Goal: Transaction & Acquisition: Purchase product/service

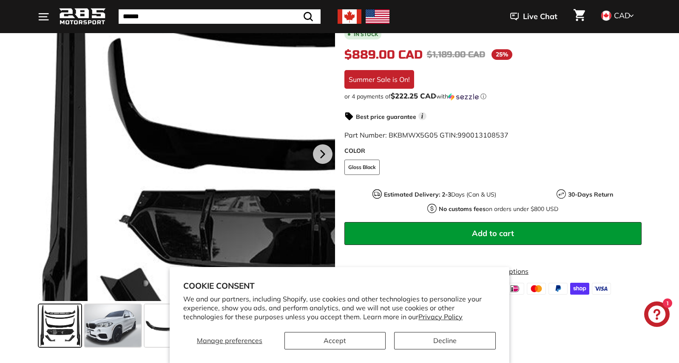
scroll to position [238, 0]
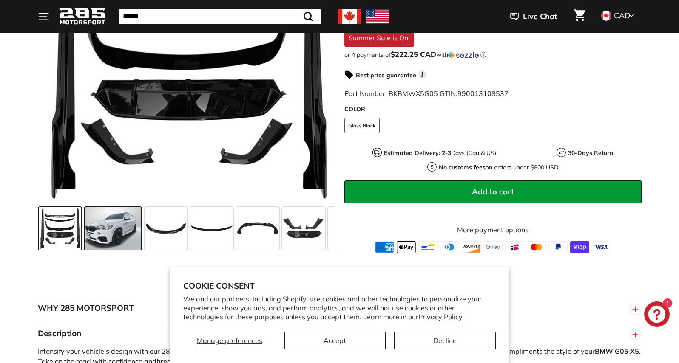
click at [106, 234] on span at bounding box center [113, 228] width 57 height 43
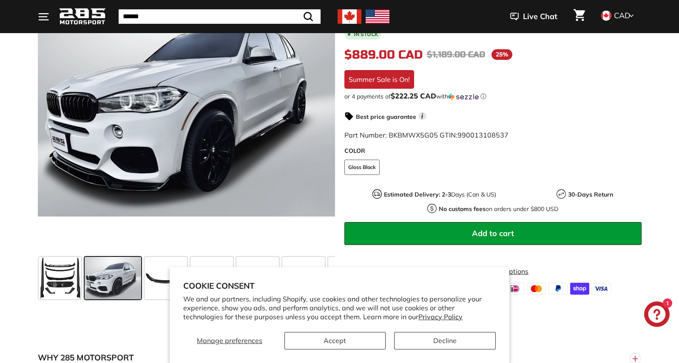
scroll to position [194, 0]
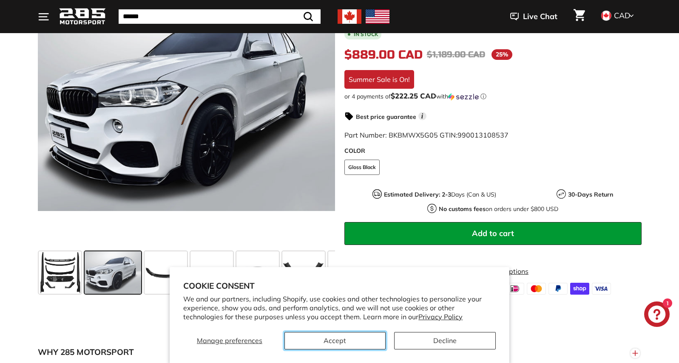
click at [372, 342] on button "Accept" at bounding box center [335, 340] width 102 height 17
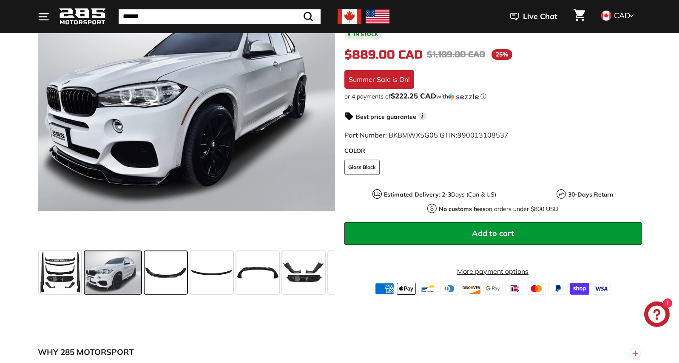
click at [167, 278] on span at bounding box center [166, 273] width 43 height 43
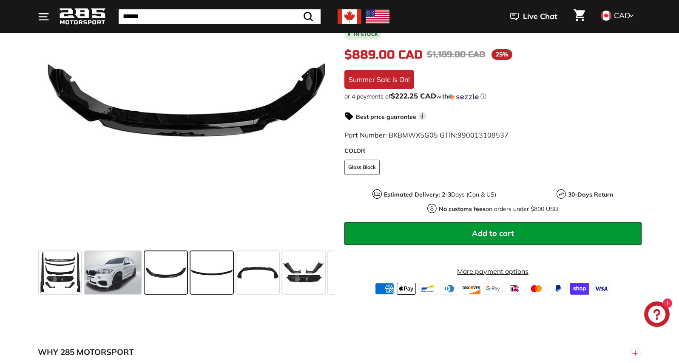
click at [214, 276] on span at bounding box center [211, 273] width 43 height 43
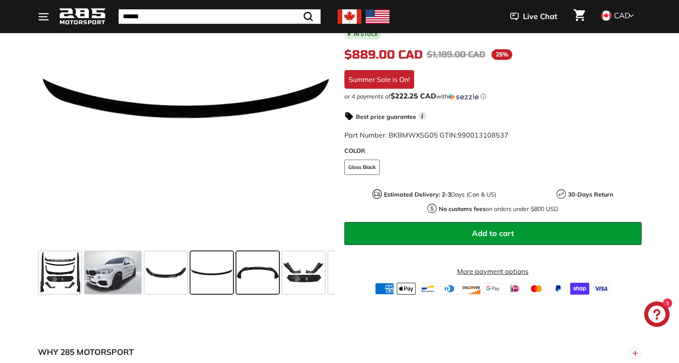
click at [252, 274] on span at bounding box center [257, 273] width 43 height 43
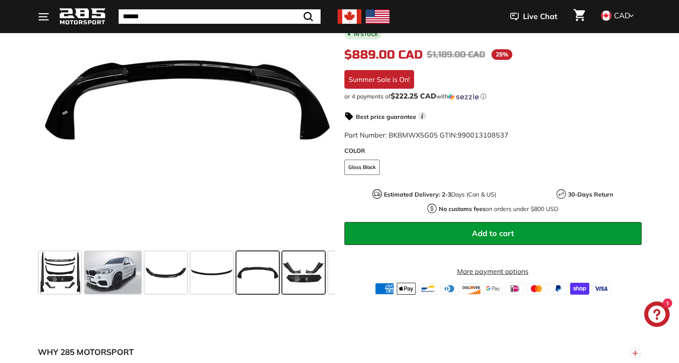
click at [295, 273] on span at bounding box center [303, 273] width 43 height 43
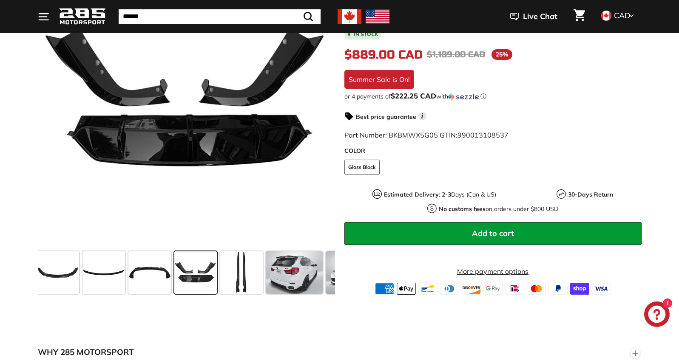
scroll to position [0, 117]
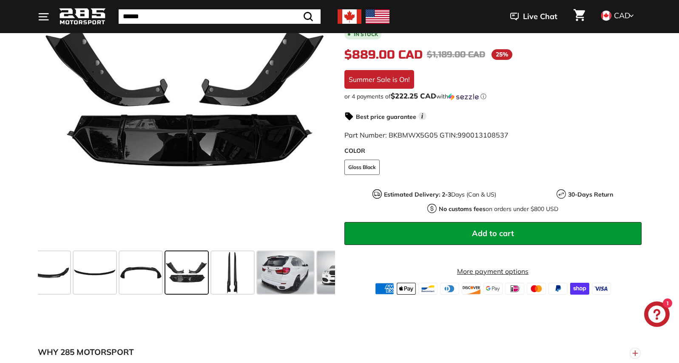
click at [295, 273] on span at bounding box center [285, 273] width 57 height 43
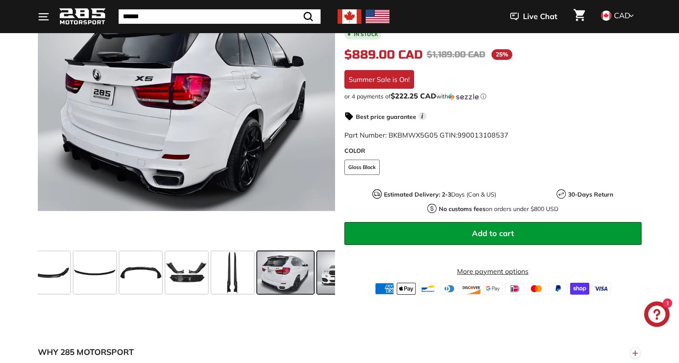
click at [316, 274] on div at bounding box center [338, 273] width 46 height 46
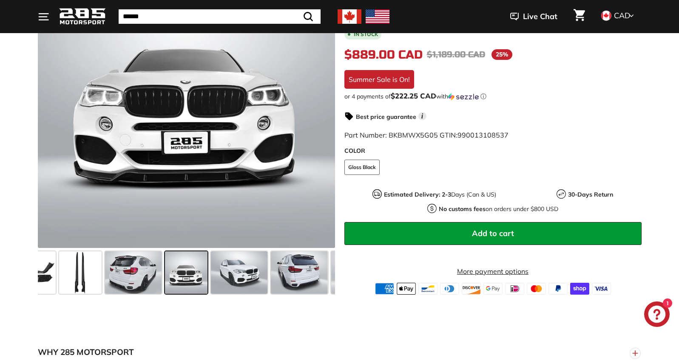
click at [316, 274] on span at bounding box center [299, 273] width 57 height 43
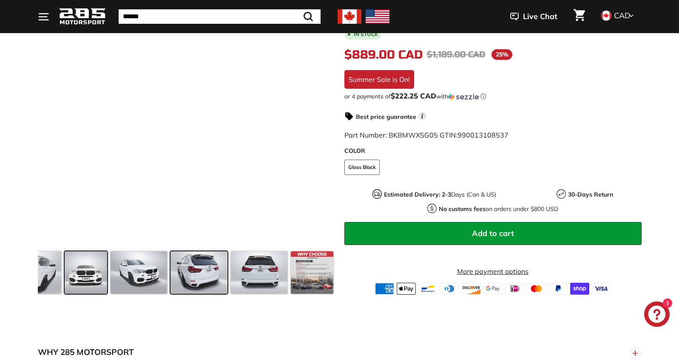
scroll to position [0, 369]
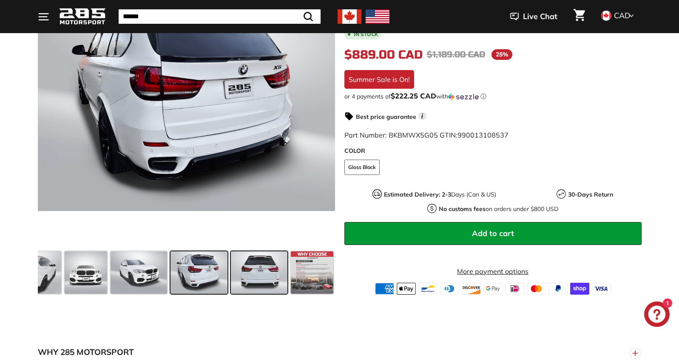
click at [269, 274] on span at bounding box center [259, 273] width 57 height 43
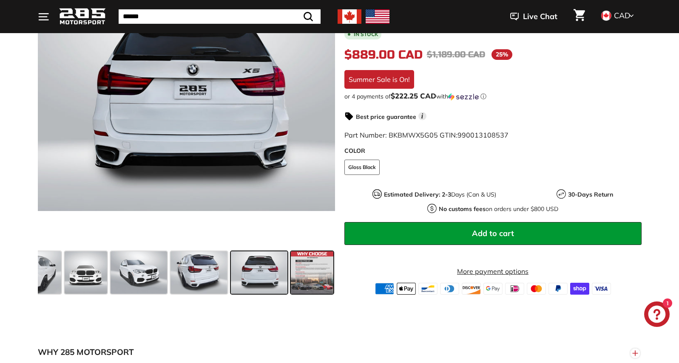
click at [289, 275] on div at bounding box center [312, 273] width 46 height 46
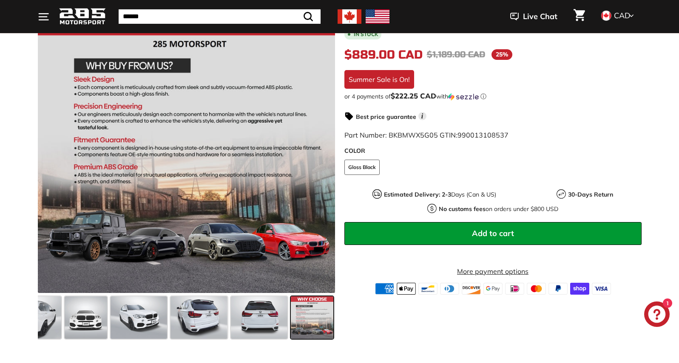
scroll to position [193, 0]
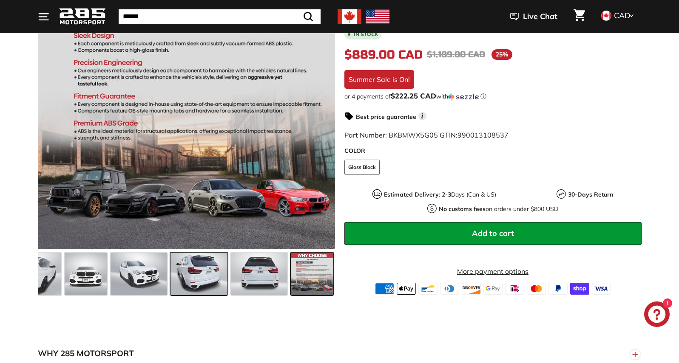
click at [189, 264] on span at bounding box center [198, 274] width 57 height 43
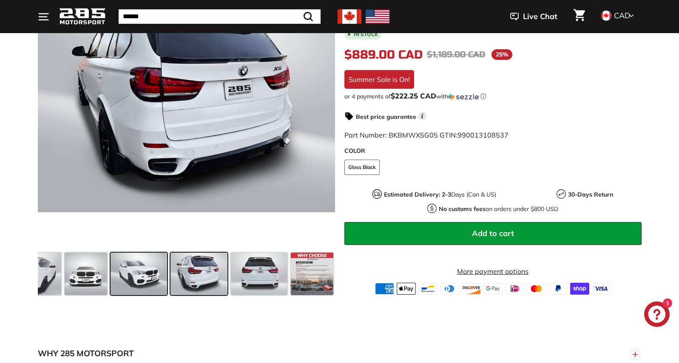
click at [136, 278] on span at bounding box center [139, 274] width 57 height 43
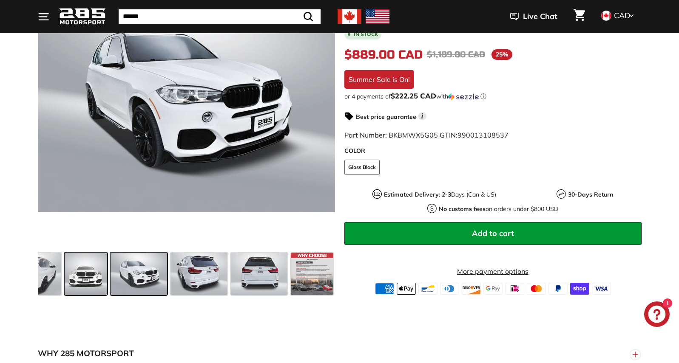
click at [105, 279] on span at bounding box center [86, 274] width 43 height 43
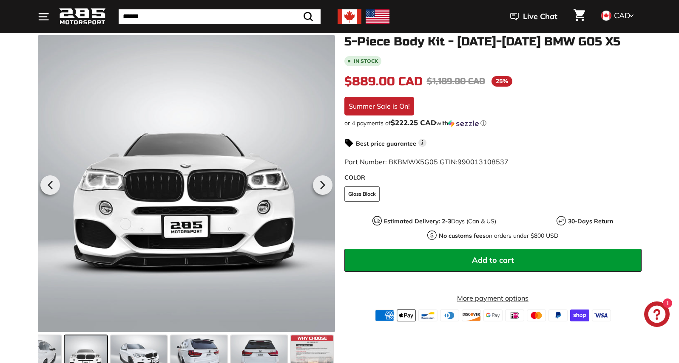
scroll to position [170, 0]
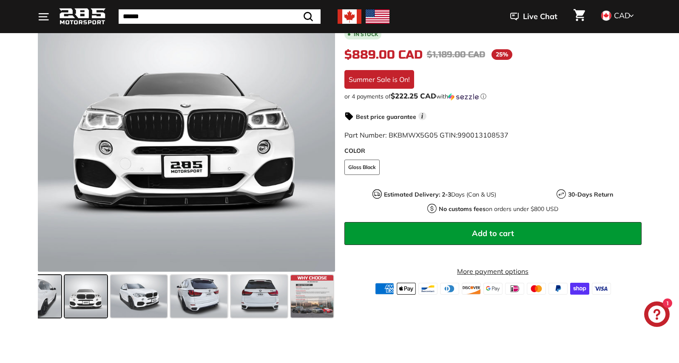
click at [54, 304] on span at bounding box center [33, 296] width 57 height 43
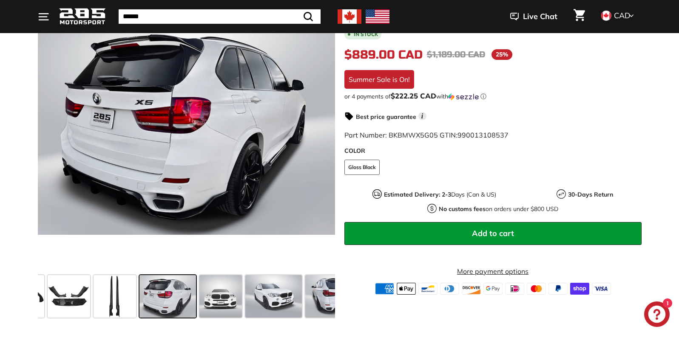
scroll to position [0, 216]
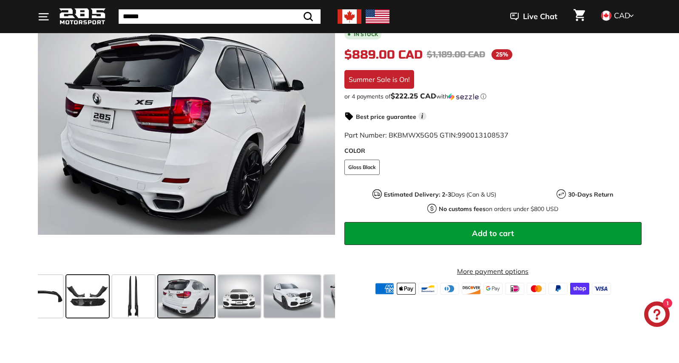
click at [99, 296] on span at bounding box center [87, 296] width 43 height 43
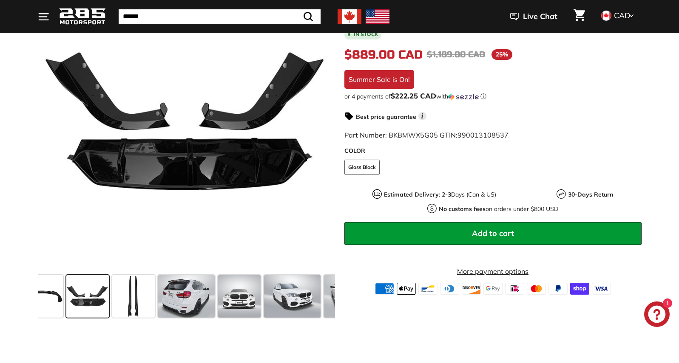
click at [65, 302] on div at bounding box center [88, 297] width 46 height 46
click at [243, 303] on span at bounding box center [239, 296] width 43 height 43
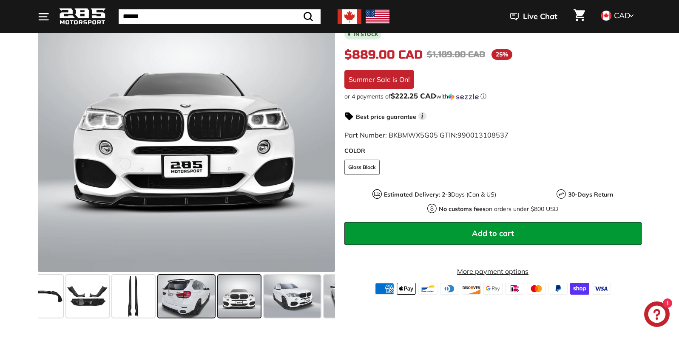
click at [193, 302] on span at bounding box center [186, 296] width 57 height 43
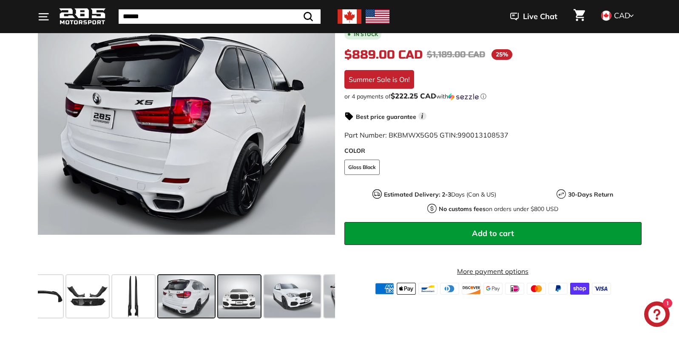
click at [245, 301] on span at bounding box center [239, 296] width 43 height 43
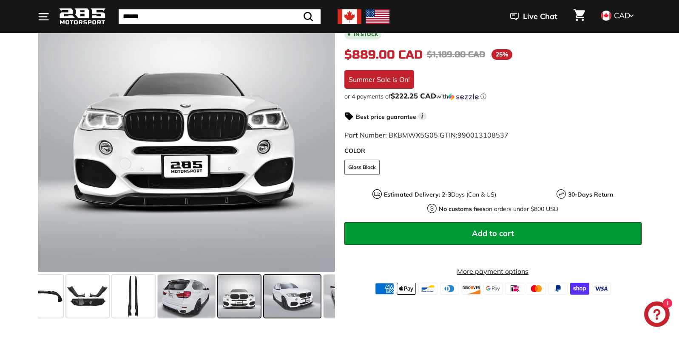
click at [301, 295] on span at bounding box center [292, 296] width 57 height 43
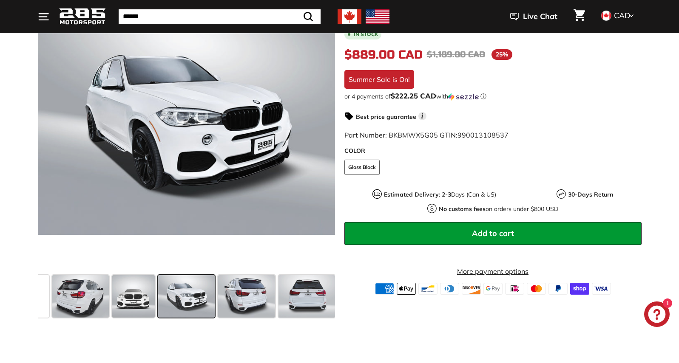
scroll to position [0, 322]
click at [289, 294] on span at bounding box center [306, 296] width 57 height 43
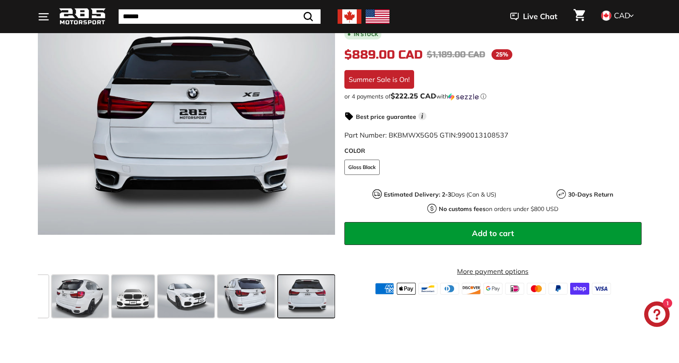
scroll to position [0, 369]
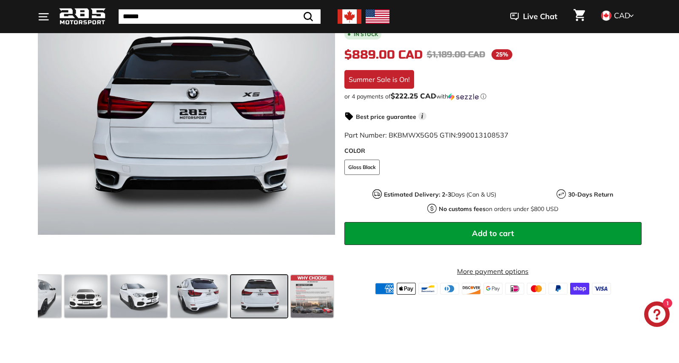
click at [289, 294] on div at bounding box center [312, 297] width 46 height 46
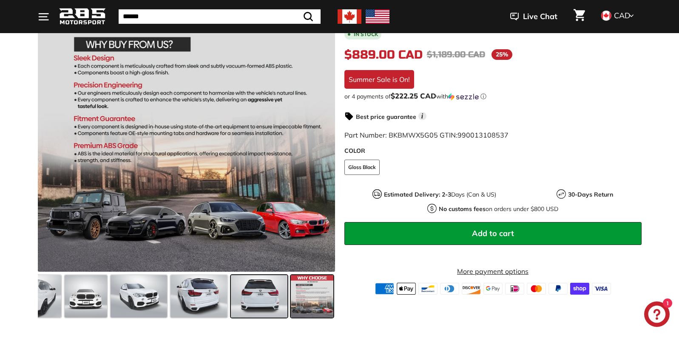
click at [289, 294] on div at bounding box center [312, 297] width 46 height 46
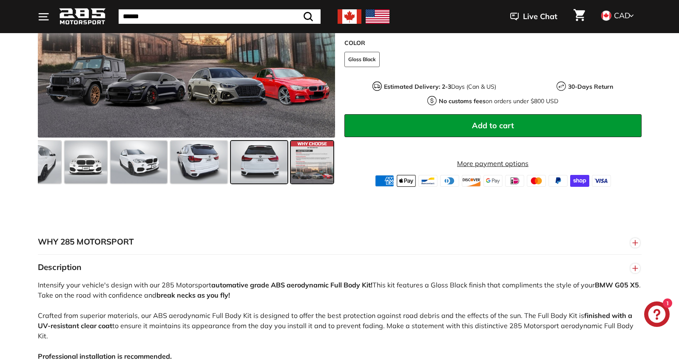
scroll to position [453, 0]
